Goal: Information Seeking & Learning: Check status

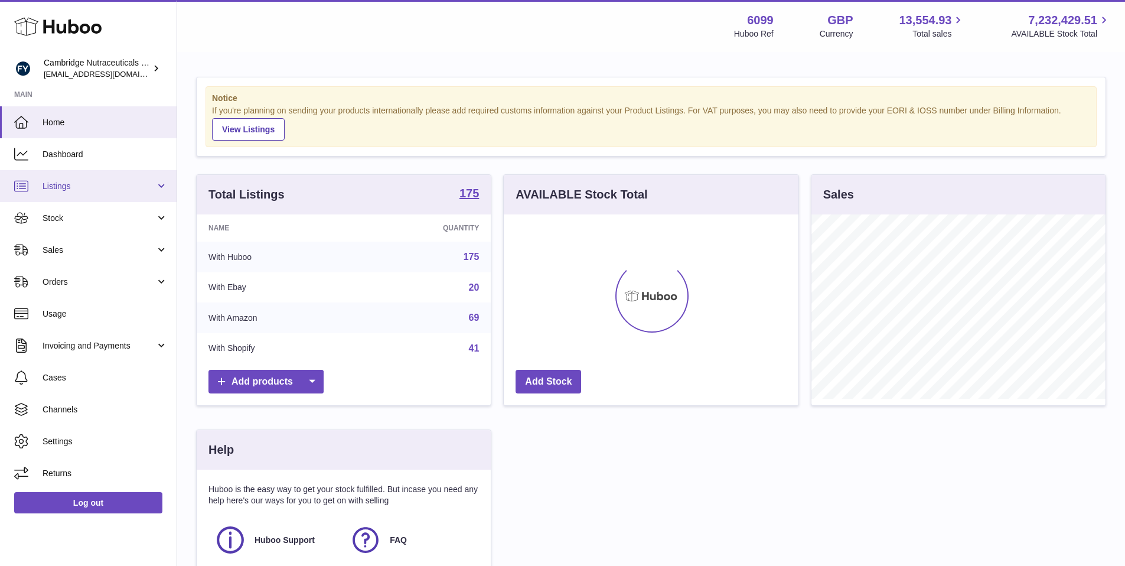
scroll to position [184, 298]
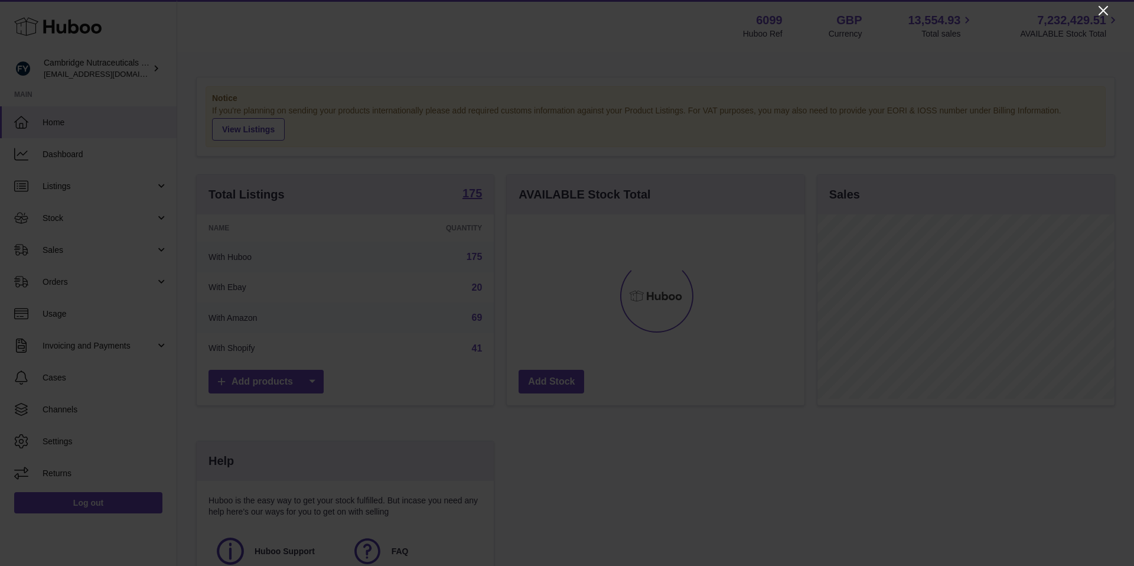
click at [1101, 12] on icon "Close" at bounding box center [1103, 10] width 9 height 9
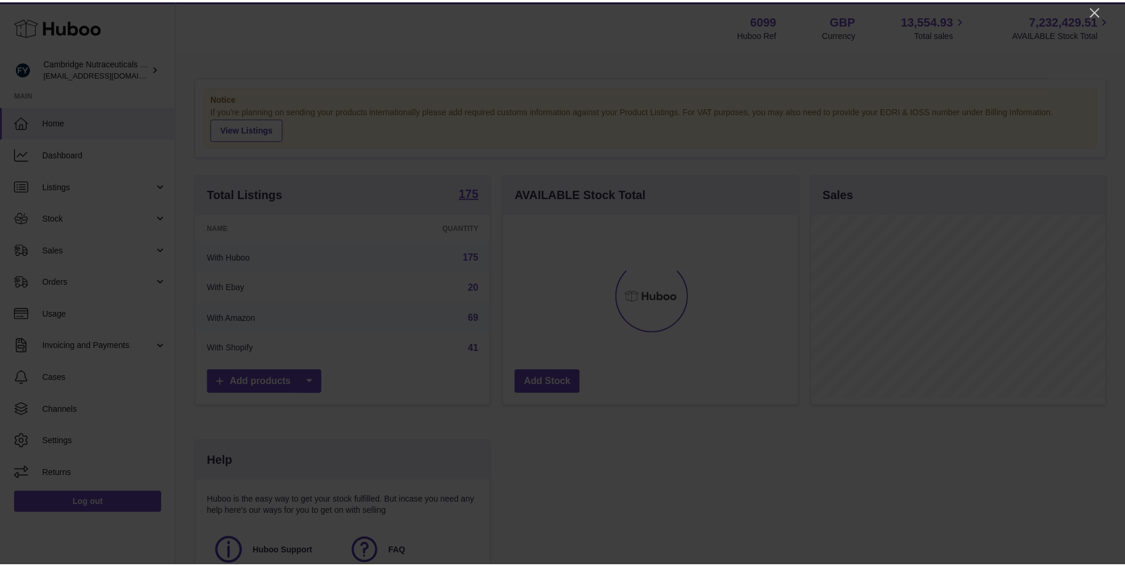
scroll to position [590523, 590413]
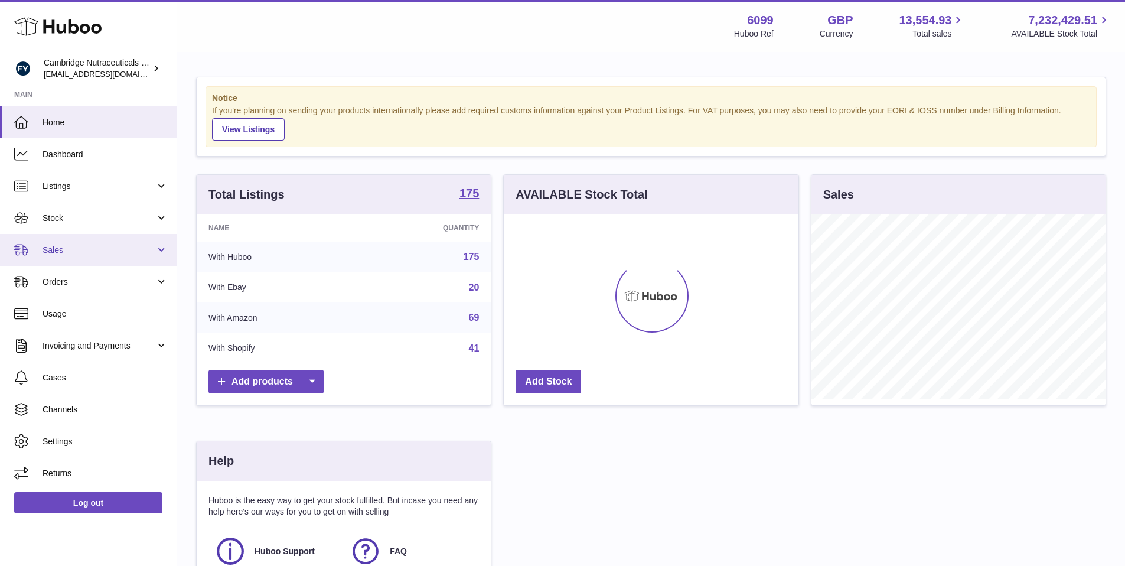
click at [59, 246] on span "Sales" at bounding box center [99, 250] width 113 height 11
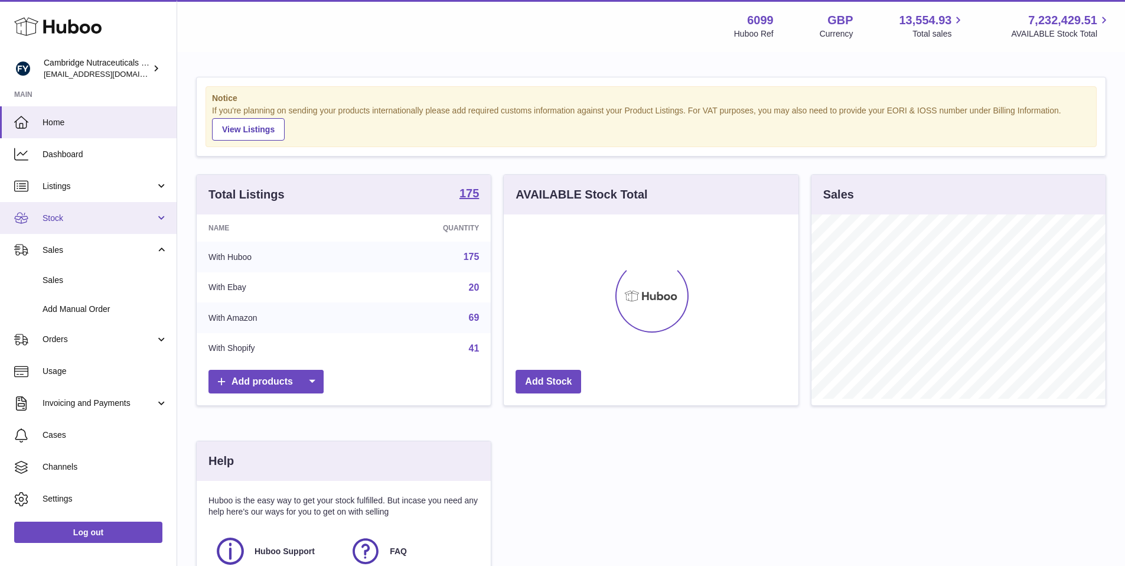
click at [95, 220] on span "Stock" at bounding box center [99, 218] width 113 height 11
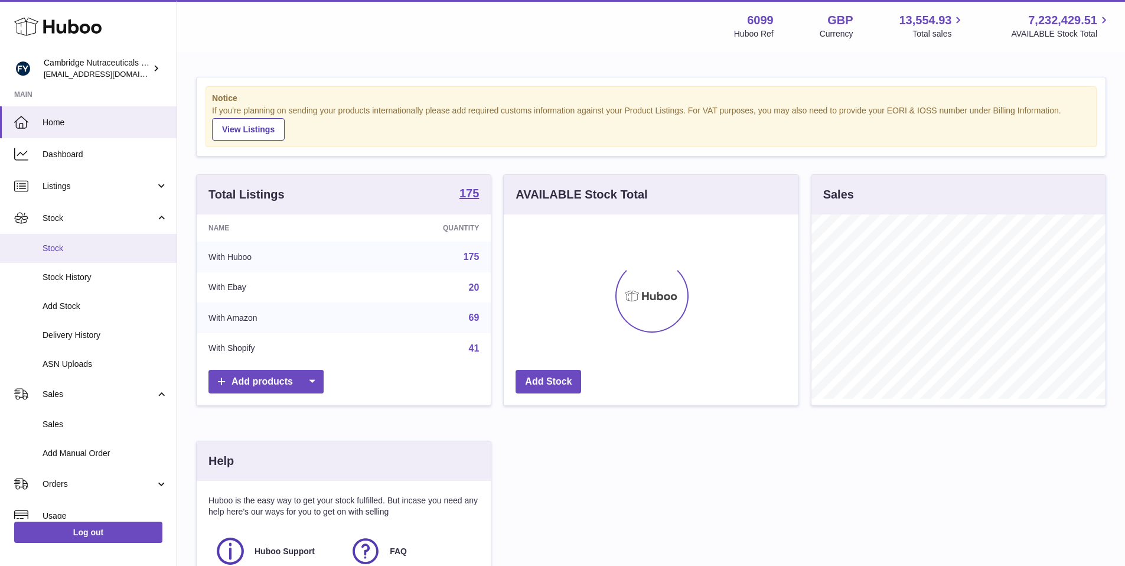
click at [74, 256] on link "Stock" at bounding box center [88, 248] width 177 height 29
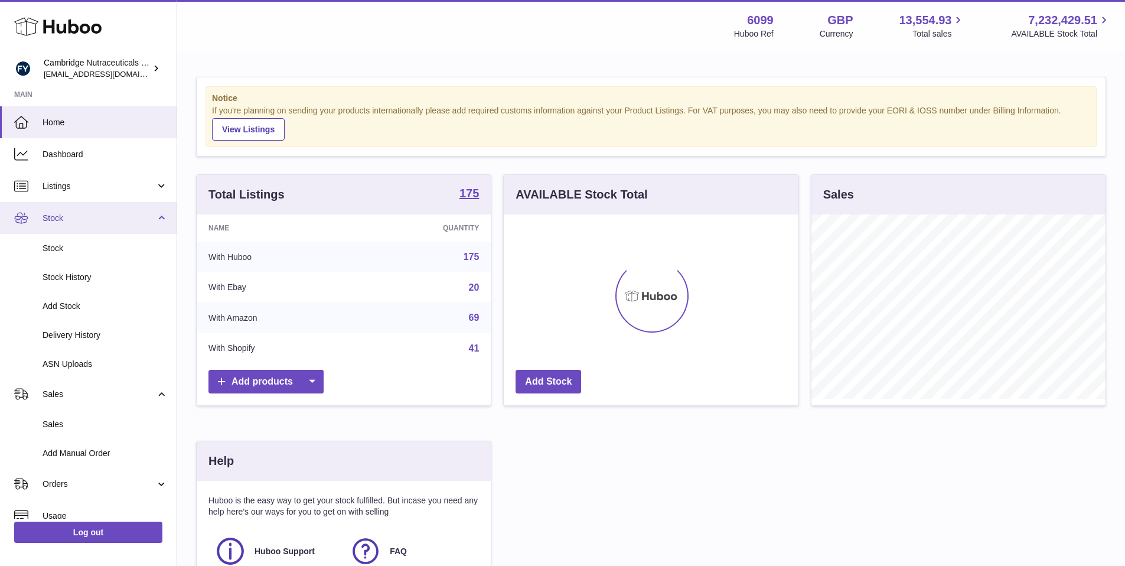
click at [90, 214] on span "Stock" at bounding box center [99, 218] width 113 height 11
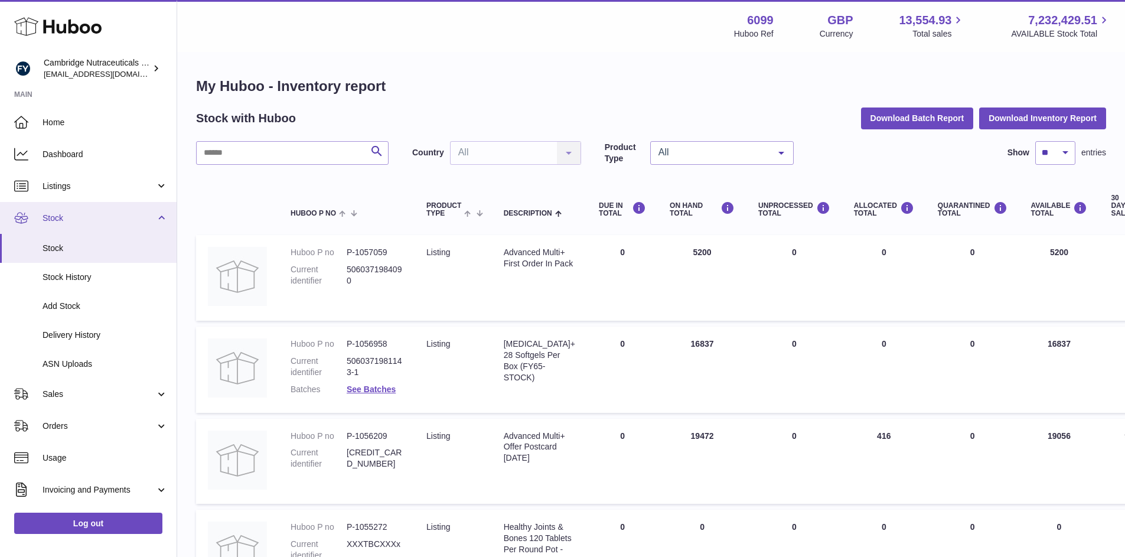
click at [148, 218] on span "Stock" at bounding box center [99, 218] width 113 height 11
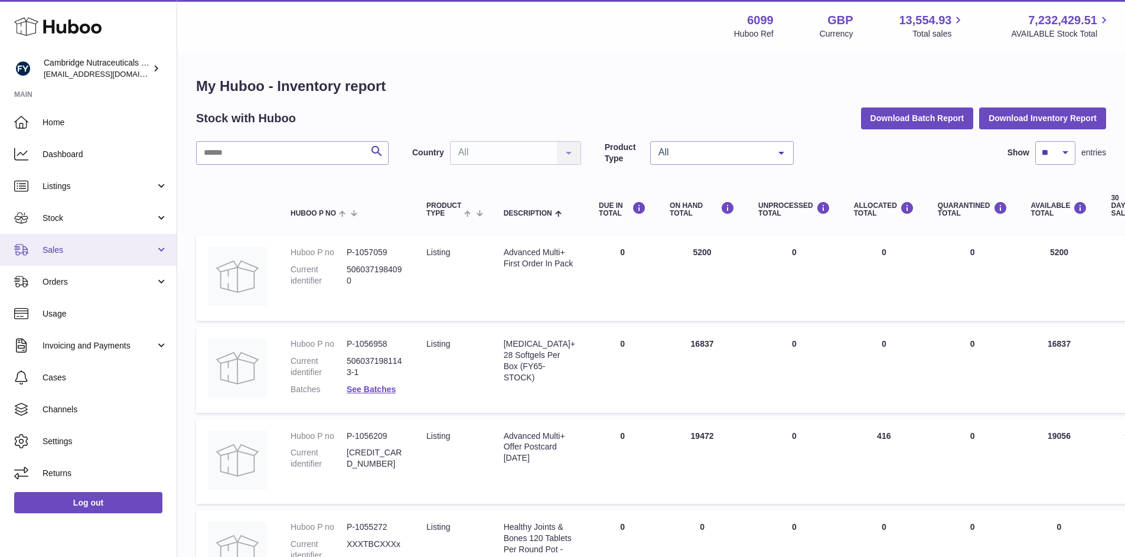
click at [138, 250] on span "Sales" at bounding box center [99, 250] width 113 height 11
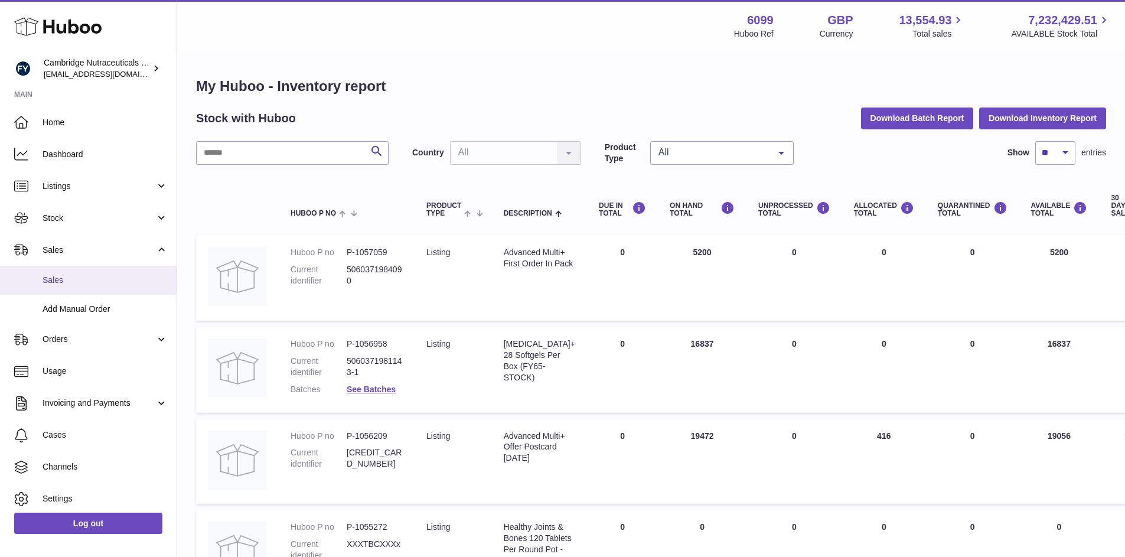
click at [66, 286] on link "Sales" at bounding box center [88, 280] width 177 height 29
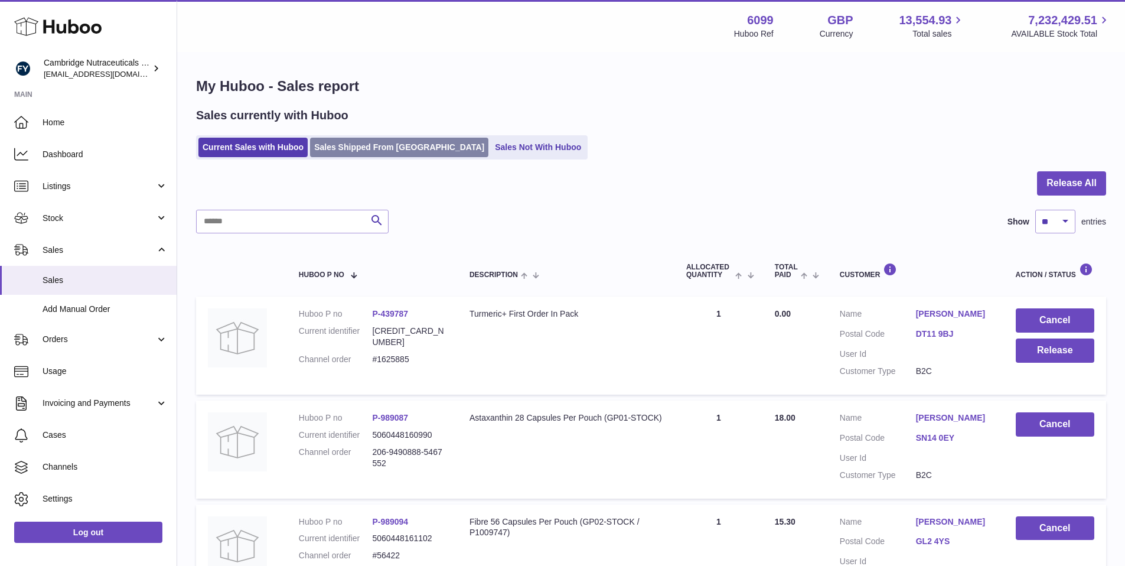
click at [367, 150] on link "Sales Shipped From Huboo" at bounding box center [399, 147] width 178 height 19
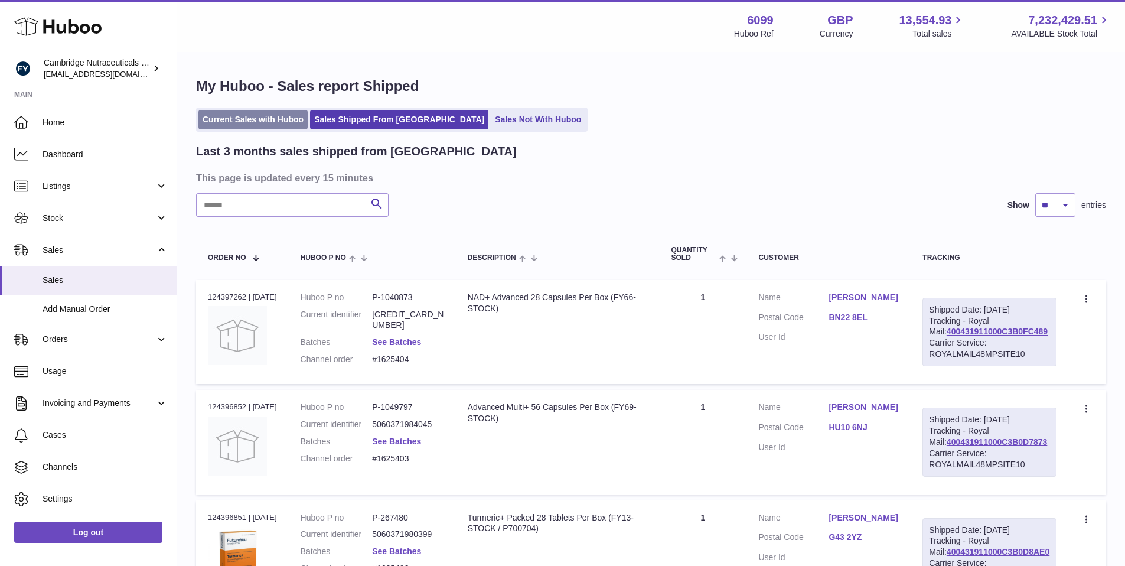
click at [269, 115] on link "Current Sales with Huboo" at bounding box center [252, 119] width 109 height 19
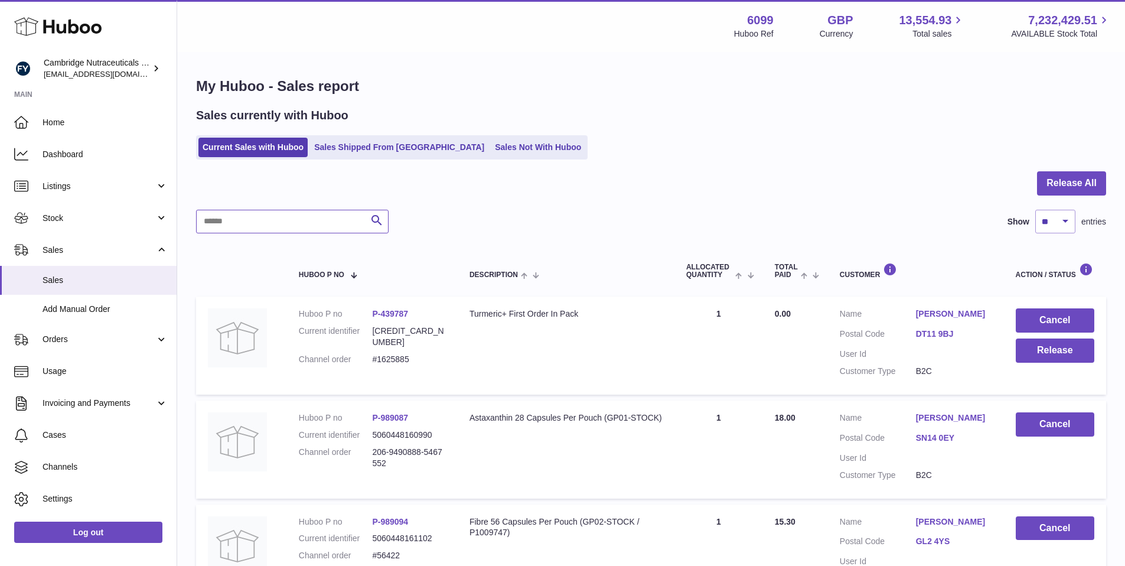
click at [299, 219] on input "text" at bounding box center [292, 222] width 193 height 24
paste input "*******"
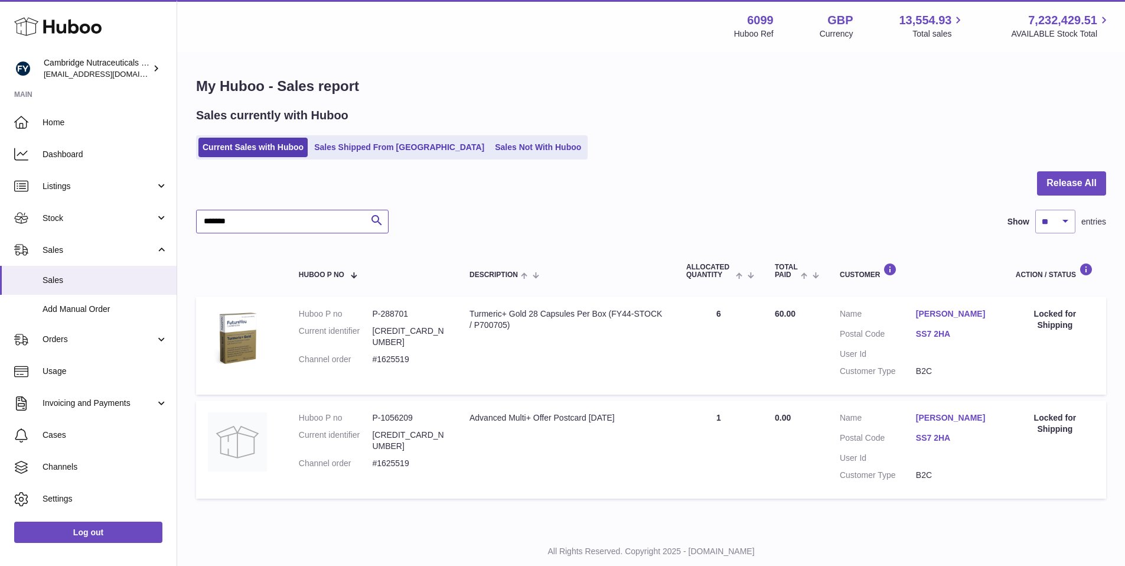
type input "*******"
